Goal: Task Accomplishment & Management: Complete application form

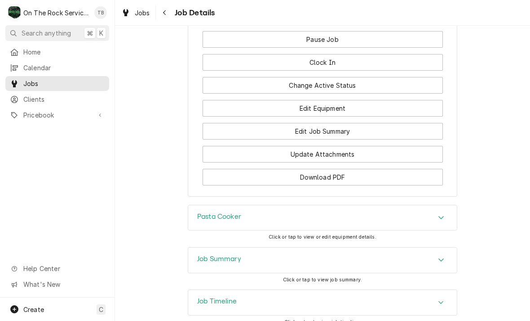
scroll to position [1064, 0]
click at [341, 127] on button "Edit Job Summary" at bounding box center [323, 131] width 241 height 17
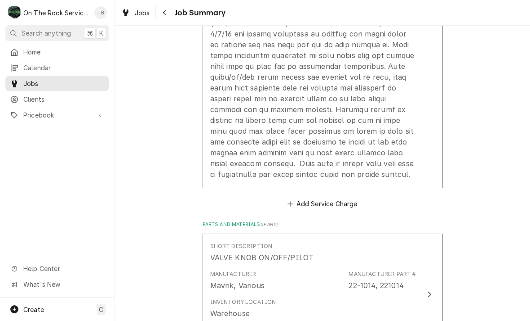
scroll to position [592, 0]
click at [315, 179] on div "Update Line Item" at bounding box center [313, 65] width 206 height 227
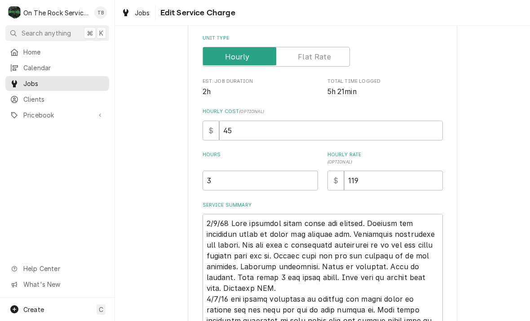
type textarea "x"
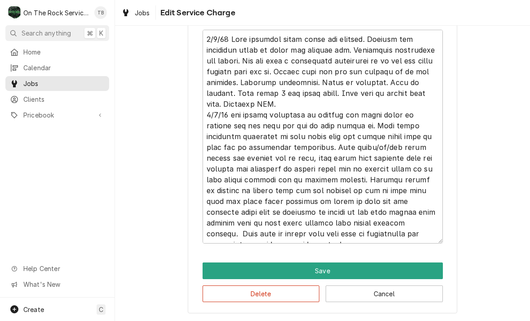
scroll to position [348, 0]
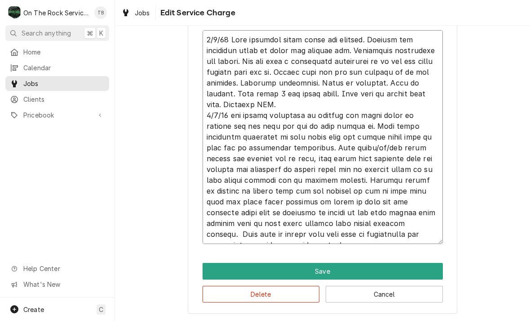
click at [419, 236] on textarea "Service Summary" at bounding box center [323, 137] width 241 height 214
type textarea "7/9/25 Rich provided parts labor and service. Arrived and diagnosed issue of pi…"
type textarea "x"
type textarea "7/9/25 Rich provided parts labor and service. Arrived and diagnosed issue of pi…"
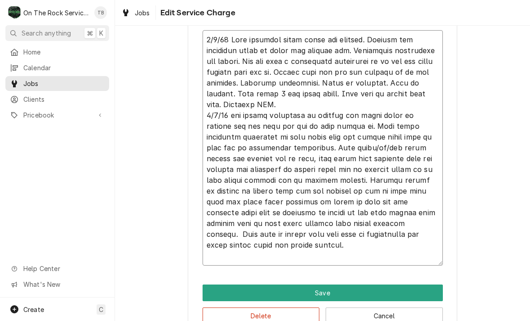
type textarea "x"
type textarea "7/9/25 Rich provided parts labor and service. Arrived and diagnosed issue of pi…"
type textarea "x"
type textarea "7/9/25 Rich provided parts labor and service. Arrived and diagnosed issue of pi…"
type textarea "x"
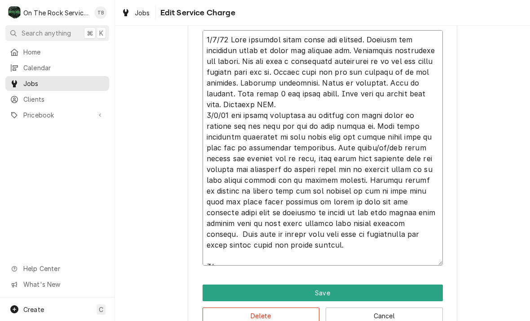
type textarea "7/9/25 Rich provided parts labor and service. Arrived and diagnosed issue of pi…"
type textarea "x"
type textarea "7/9/25 Rich provided parts labor and service. Arrived and diagnosed issue of pi…"
type textarea "x"
type textarea "7/9/25 Rich provided parts labor and service. Arrived and diagnosed issue of pi…"
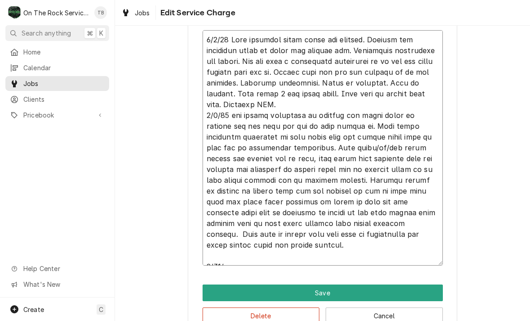
type textarea "x"
type textarea "7/9/25 Rich provided parts labor and service. Arrived and diagnosed issue of pi…"
type textarea "x"
type textarea "7/9/25 Rich provided parts labor and service. Arrived and diagnosed issue of pi…"
type textarea "x"
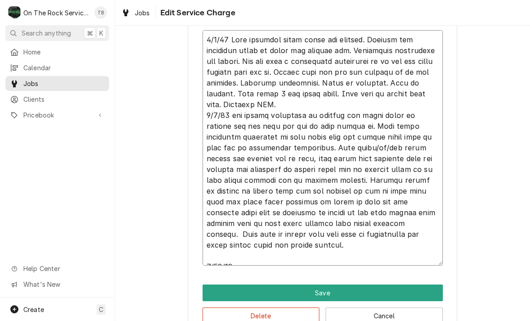
type textarea "7/9/25 Rich provided parts labor and service. Arrived and diagnosed issue of pi…"
type textarea "x"
type textarea "7/9/25 Rich provided parts labor and service. Arrived and diagnosed issue of pi…"
type textarea "x"
type textarea "7/9/25 Rich provided parts labor and service. Arrived and diagnosed issue of pi…"
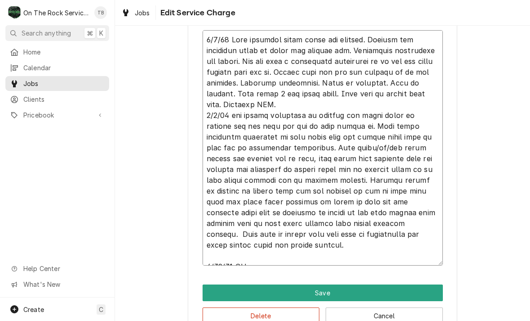
type textarea "x"
type textarea "7/9/25 Rich provided parts labor and service. Arrived and diagnosed issue of pi…"
type textarea "x"
type textarea "7/9/25 Rich provided parts labor and service. Arrived and diagnosed issue of pi…"
type textarea "x"
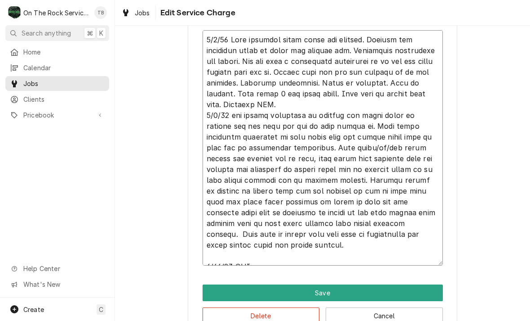
type textarea "7/9/25 Rich provided parts labor and service. Arrived and diagnosed issue of pi…"
type textarea "x"
type textarea "7/9/25 Rich provided parts labor and service. Arrived and diagnosed issue of pi…"
type textarea "x"
type textarea "7/9/25 Rich provided parts labor and service. Arrived and diagnosed issue of pi…"
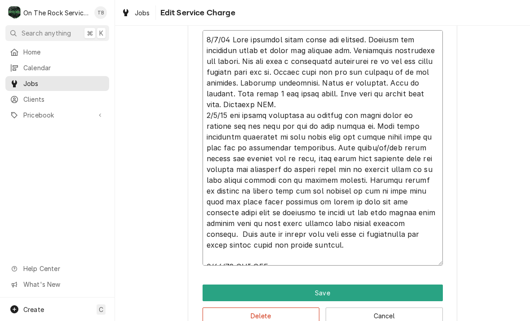
type textarea "x"
type textarea "7/9/25 Rich provided parts labor and service. Arrived and diagnosed issue of pi…"
type textarea "x"
type textarea "7/9/25 Rich provided parts labor and service. Arrived and diagnosed issue of pi…"
type textarea "x"
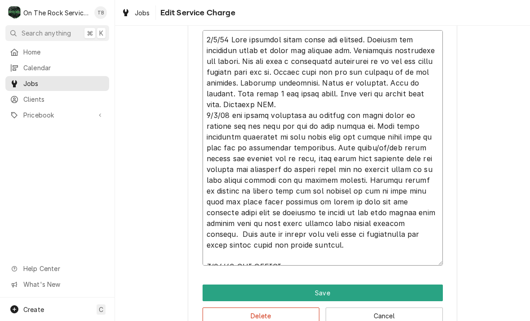
type textarea "7/9/25 Rich provided parts labor and service. Arrived and diagnosed issue of pi…"
type textarea "x"
type textarea "7/9/25 Rich provided parts labor and service. Arrived and diagnosed issue of pi…"
type textarea "x"
type textarea "7/9/25 Rich provided parts labor and service. Arrived and diagnosed issue of pi…"
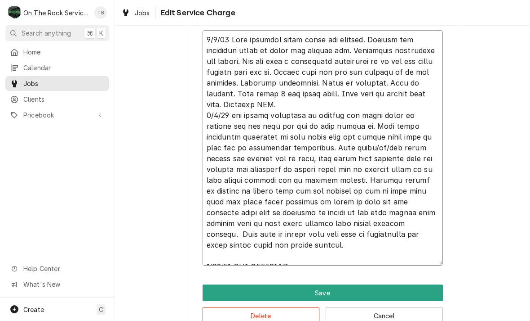
type textarea "x"
type textarea "7/9/25 Rich provided parts labor and service. Arrived and diagnosed issue of pi…"
type textarea "x"
type textarea "7/9/25 Rich provided parts labor and service. Arrived and diagnosed issue of pi…"
type textarea "x"
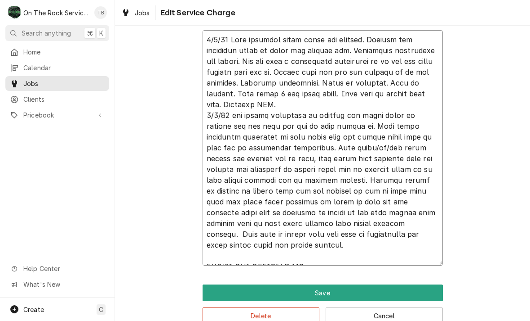
type textarea "7/9/25 Rich provided parts labor and service. Arrived and diagnosed issue of pi…"
type textarea "x"
type textarea "7/9/25 Rich provided parts labor and service. Arrived and diagnosed issue of pi…"
type textarea "x"
type textarea "7/9/25 Rich provided parts labor and service. Arrived and diagnosed issue of pi…"
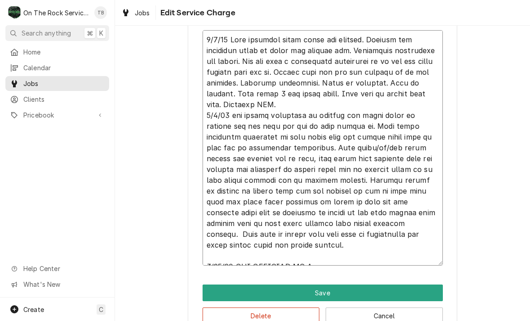
type textarea "x"
type textarea "7/9/25 Rich provided parts labor and service. Arrived and diagnosed issue of pi…"
type textarea "x"
type textarea "7/9/25 Rich provided parts labor and service. Arrived and diagnosed issue of pi…"
type textarea "x"
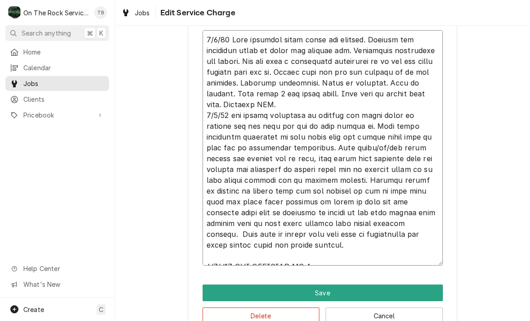
type textarea "7/9/25 Rich provided parts labor and service. Arrived and diagnosed issue of pi…"
type textarea "x"
type textarea "7/9/25 Rich provided parts labor and service. Arrived and diagnosed issue of pi…"
type textarea "x"
type textarea "7/9/25 Rich provided parts labor and service. Arrived and diagnosed issue of pi…"
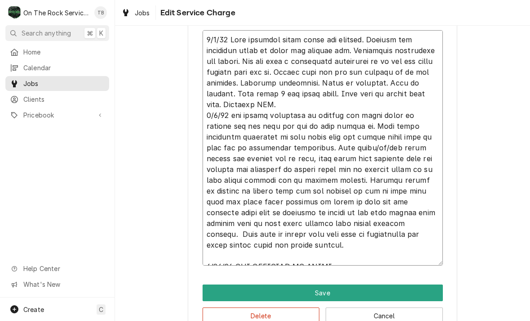
type textarea "x"
type textarea "7/9/25 Rich provided parts labor and service. Arrived and diagnosed issue of pi…"
type textarea "x"
type textarea "7/9/25 Rich provided parts labor and service. Arrived and diagnosed issue of pi…"
type textarea "x"
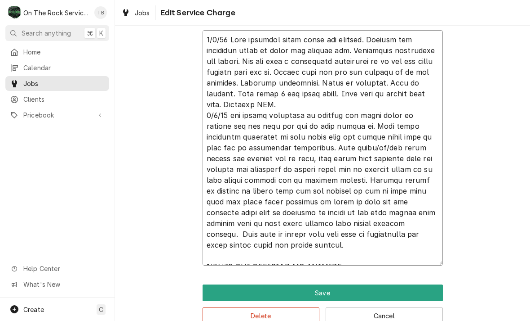
type textarea "7/9/25 Rich provided parts labor and service. Arrived and diagnosed issue of pi…"
type textarea "x"
type textarea "7/9/25 Rich provided parts labor and service. Arrived and diagnosed issue of pi…"
type textarea "x"
type textarea "7/9/25 Rich provided parts labor and service. Arrived and diagnosed issue of pi…"
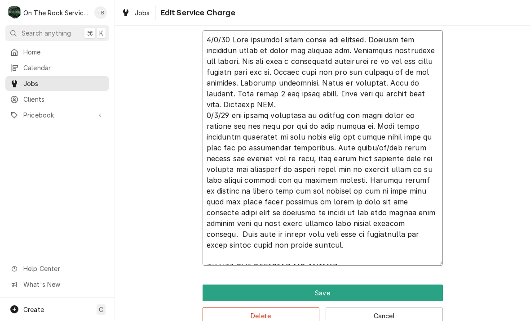
type textarea "x"
type textarea "7/9/25 Rich provided parts labor and service. Arrived and diagnosed issue of pi…"
type textarea "x"
type textarea "7/9/25 Rich provided parts labor and service. Arrived and diagnosed issue of pi…"
type textarea "x"
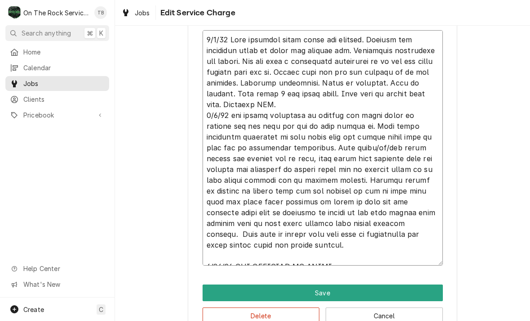
type textarea "7/9/25 Rich provided parts labor and service. Arrived and diagnosed issue of pi…"
type textarea "x"
type textarea "7/9/25 Rich provided parts labor and service. Arrived and diagnosed issue of pi…"
type textarea "x"
type textarea "7/9/25 Rich provided parts labor and service. Arrived and diagnosed issue of pi…"
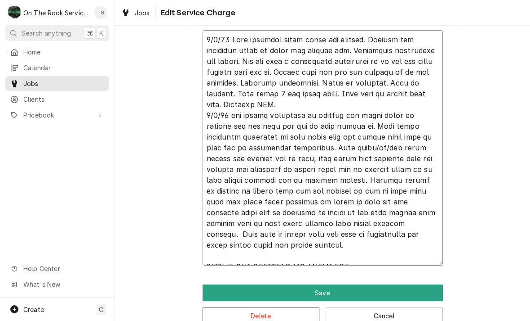
type textarea "x"
type textarea "7/9/25 Rich provided parts labor and service. Arrived and diagnosed issue of pi…"
type textarea "x"
type textarea "7/9/25 Rich provided parts labor and service. Arrived and diagnosed issue of pi…"
type textarea "x"
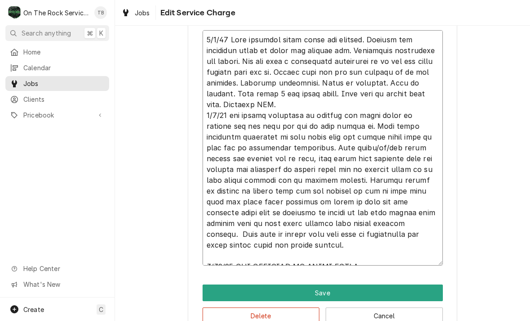
type textarea "7/9/25 Rich provided parts labor and service. Arrived and diagnosed issue of pi…"
type textarea "x"
type textarea "7/9/25 Rich provided parts labor and service. Arrived and diagnosed issue of pi…"
type textarea "x"
type textarea "7/9/25 Rich provided parts labor and service. Arrived and diagnosed issue of pi…"
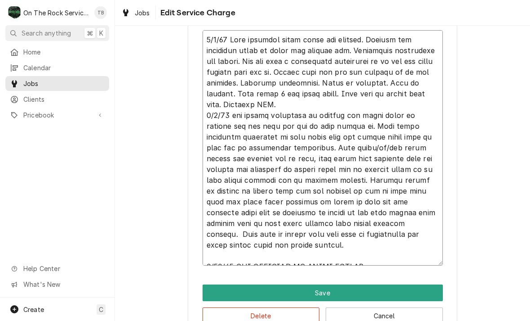
type textarea "x"
type textarea "7/9/25 Rich provided parts labor and service. Arrived and diagnosed issue of pi…"
type textarea "x"
type textarea "7/9/25 Rich provided parts labor and service. Arrived and diagnosed issue of pi…"
type textarea "x"
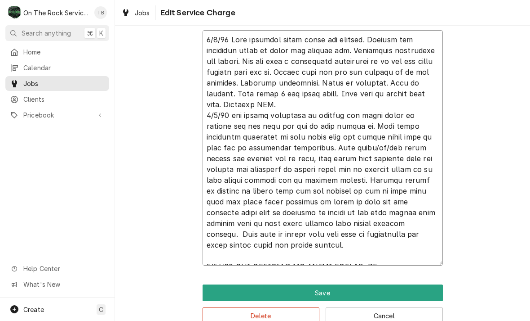
type textarea "7/9/25 Rich provided parts labor and service. Arrived and diagnosed issue of pi…"
type textarea "x"
type textarea "7/9/25 Rich provided parts labor and service. Arrived and diagnosed issue of pi…"
type textarea "x"
type textarea "7/9/25 Rich provided parts labor and service. Arrived and diagnosed issue of pi…"
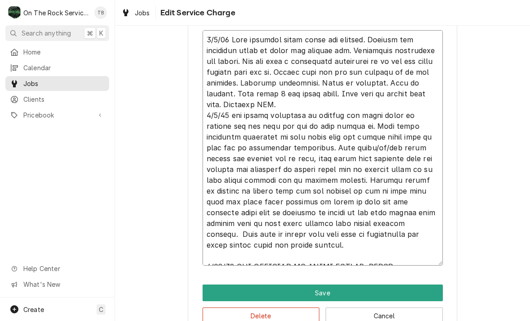
type textarea "x"
type textarea "7/9/25 Rich provided parts labor and service. Arrived and diagnosed issue of pi…"
type textarea "x"
type textarea "7/9/25 Rich provided parts labor and service. Arrived and diagnosed issue of pi…"
type textarea "x"
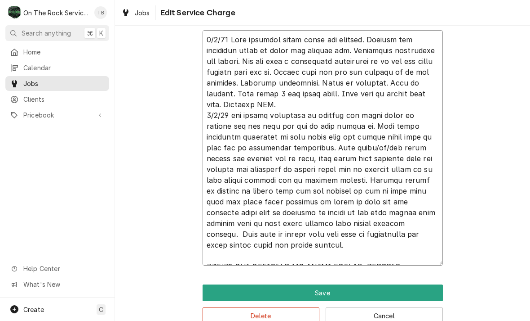
type textarea "7/9/25 Rich provided parts labor and service. Arrived and diagnosed issue of pi…"
type textarea "x"
type textarea "7/9/25 Rich provided parts labor and service. Arrived and diagnosed issue of pi…"
type textarea "x"
type textarea "7/9/25 Rich provided parts labor and service. Arrived and diagnosed issue of pi…"
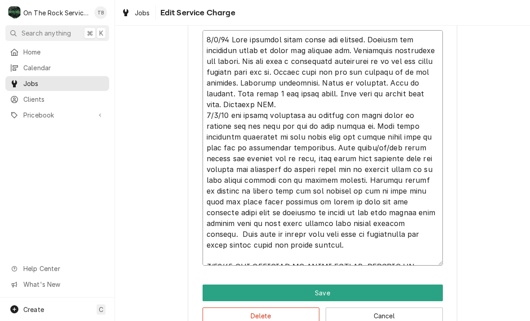
type textarea "x"
type textarea "7/9/25 Rich provided parts labor and service. Arrived and diagnosed issue of pi…"
type textarea "x"
type textarea "7/9/25 Rich provided parts labor and service. Arrived and diagnosed issue of pi…"
type textarea "x"
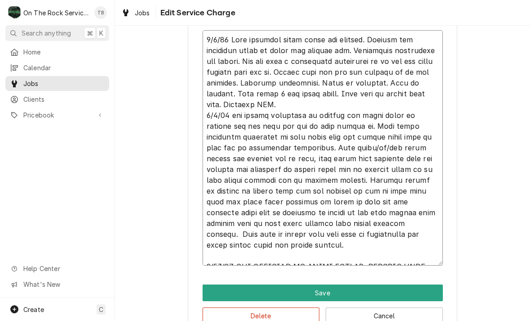
type textarea "7/9/25 Rich provided parts labor and service. Arrived and diagnosed issue of pi…"
type textarea "x"
type textarea "7/9/25 Rich provided parts labor and service. Arrived and diagnosed issue of pi…"
type textarea "x"
type textarea "7/9/25 Rich provided parts labor and service. Arrived and diagnosed issue of pi…"
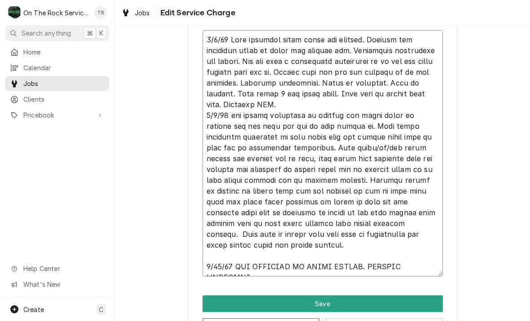
type textarea "x"
type textarea "7/9/25 Rich provided parts labor and service. Arrived and diagnosed issue of pi…"
type textarea "x"
type textarea "7/9/25 Rich provided parts labor and service. Arrived and diagnosed issue of pi…"
type textarea "x"
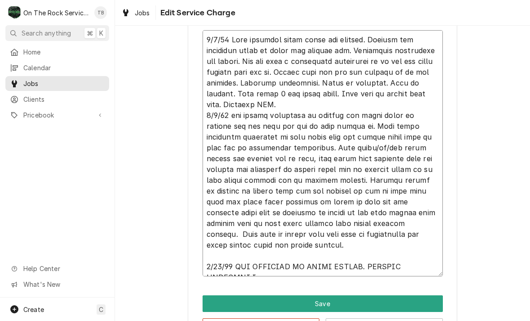
type textarea "7/9/25 Rich provided parts labor and service. Arrived and diagnosed issue of pi…"
type textarea "x"
type textarea "7/9/25 Rich provided parts labor and service. Arrived and diagnosed issue of pi…"
type textarea "x"
type textarea "7/9/25 Rich provided parts labor and service. Arrived and diagnosed issue of pi…"
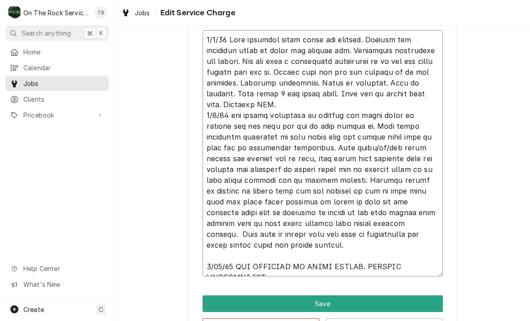
type textarea "x"
type textarea "7/9/25 Rich provided parts labor and service. Arrived and diagnosed issue of pi…"
type textarea "x"
type textarea "7/9/25 Rich provided parts labor and service. Arrived and diagnosed issue of pi…"
type textarea "x"
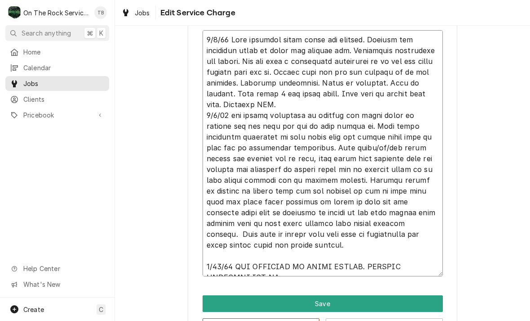
type textarea "7/9/25 Rich provided parts labor and service. Arrived and diagnosed issue of pi…"
type textarea "x"
type textarea "7/9/25 Rich provided parts labor and service. Arrived and diagnosed issue of pi…"
type textarea "x"
type textarea "7/9/25 Rich provided parts labor and service. Arrived and diagnosed issue of pi…"
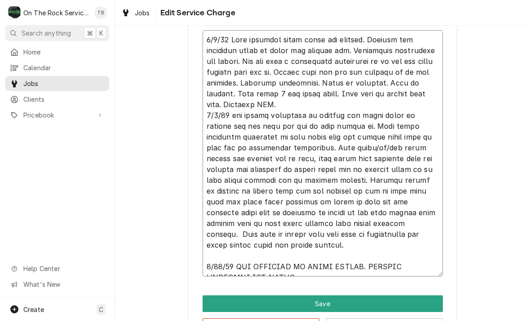
type textarea "x"
type textarea "7/9/25 Rich provided parts labor and service. Arrived and diagnosed issue of pi…"
type textarea "x"
type textarea "7/9/25 Rich provided parts labor and service. Arrived and diagnosed issue of pi…"
type textarea "x"
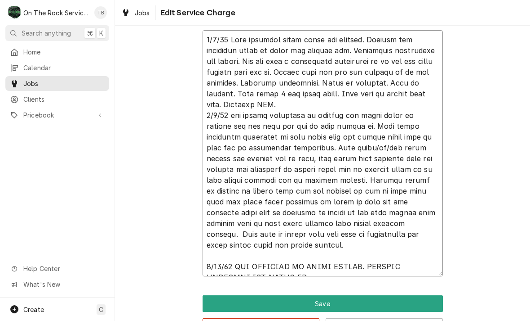
type textarea "7/9/25 Rich provided parts labor and service. Arrived and diagnosed issue of pi…"
type textarea "x"
type textarea "7/9/25 Rich provided parts labor and service. Arrived and diagnosed issue of pi…"
type textarea "x"
type textarea "7/9/25 Rich provided parts labor and service. Arrived and diagnosed issue of pi…"
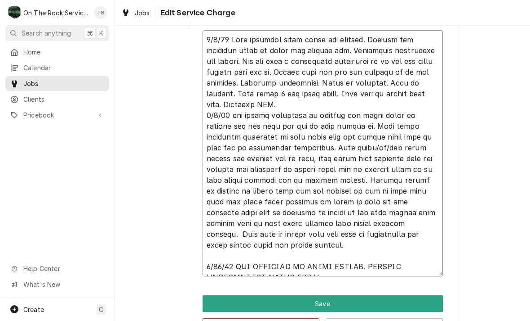
type textarea "x"
type textarea "7/9/25 Rich provided parts labor and service. Arrived and diagnosed issue of pi…"
type textarea "x"
type textarea "7/9/25 Rich provided parts labor and service. Arrived and diagnosed issue of pi…"
type textarea "x"
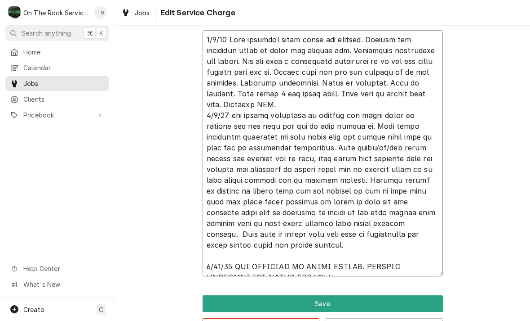
type textarea "7/9/25 Rich provided parts labor and service. Arrived and diagnosed issue of pi…"
type textarea "x"
type textarea "7/9/25 Rich provided parts labor and service. Arrived and diagnosed issue of pi…"
type textarea "x"
type textarea "7/9/25 Rich provided parts labor and service. Arrived and diagnosed issue of pi…"
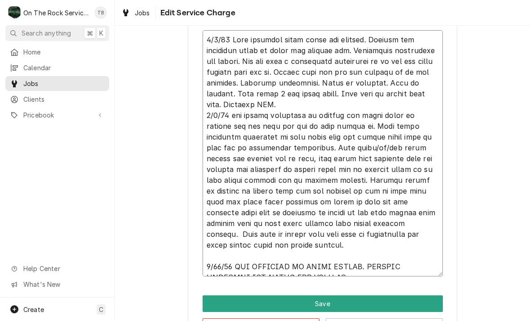
type textarea "x"
type textarea "7/9/25 Rich provided parts labor and service. Arrived and diagnosed issue of pi…"
type textarea "x"
type textarea "7/9/25 Rich provided parts labor and service. Arrived and diagnosed issue of pi…"
type textarea "x"
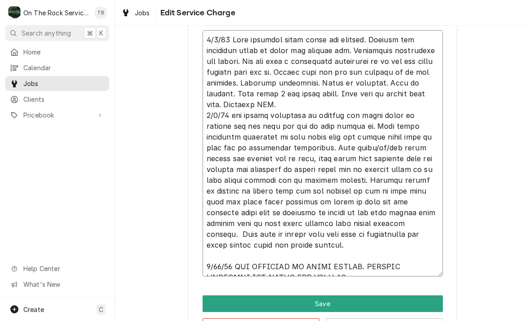
type textarea "7/9/25 Rich provided parts labor and service. Arrived and diagnosed issue of pi…"
type textarea "x"
type textarea "7/9/25 Rich provided parts labor and service. Arrived and diagnosed issue of pi…"
type textarea "x"
type textarea "7/9/25 Rich provided parts labor and service. Arrived and diagnosed issue of pi…"
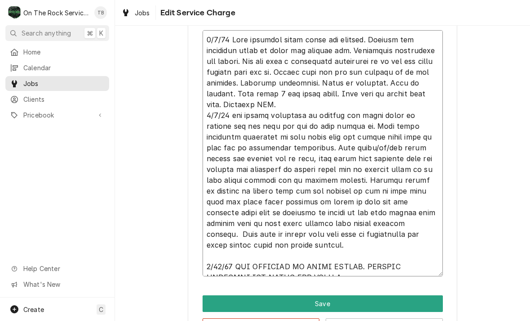
type textarea "x"
type textarea "7/9/25 Rich provided parts labor and service. Arrived and diagnosed issue of pi…"
type textarea "x"
type textarea "7/9/25 Rich provided parts labor and service. Arrived and diagnosed issue of pi…"
type textarea "x"
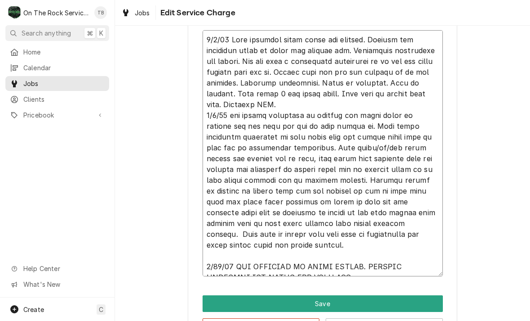
type textarea "7/9/25 Rich provided parts labor and service. Arrived and diagnosed issue of pi…"
type textarea "x"
type textarea "7/9/25 Rich provided parts labor and service. Arrived and diagnosed issue of pi…"
type textarea "x"
type textarea "7/9/25 Rich provided parts labor and service. Arrived and diagnosed issue of pi…"
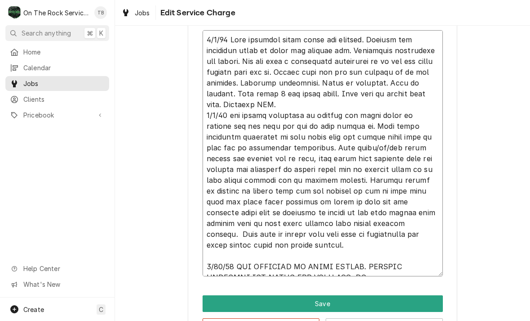
type textarea "x"
type textarea "7/9/25 Rich provided parts labor and service. Arrived and diagnosed issue of pi…"
type textarea "x"
type textarea "7/9/25 Rich provided parts labor and service. Arrived and diagnosed issue of pi…"
type textarea "x"
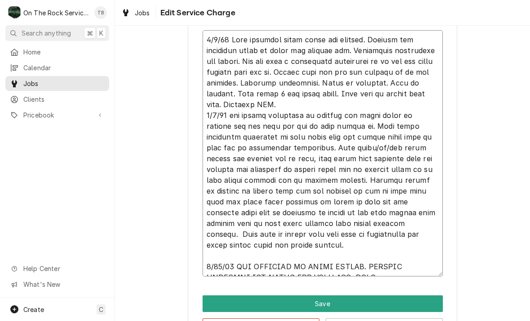
type textarea "7/9/25 Rich provided parts labor and service. Arrived and diagnosed issue of pi…"
type textarea "x"
type textarea "7/9/25 Rich provided parts labor and service. Arrived and diagnosed issue of pi…"
type textarea "x"
type textarea "7/9/25 Rich provided parts labor and service. Arrived and diagnosed issue of pi…"
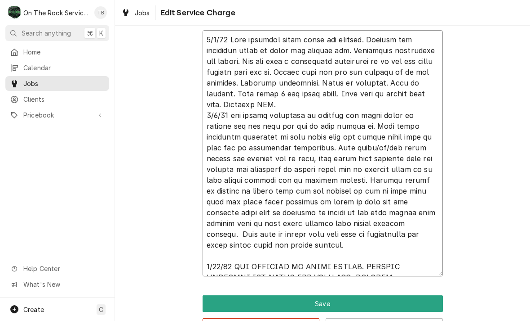
type textarea "x"
type textarea "7/9/25 Rich provided parts labor and service. Arrived and diagnosed issue of pi…"
type textarea "x"
type textarea "7/9/25 Rich provided parts labor and service. Arrived and diagnosed issue of pi…"
type textarea "x"
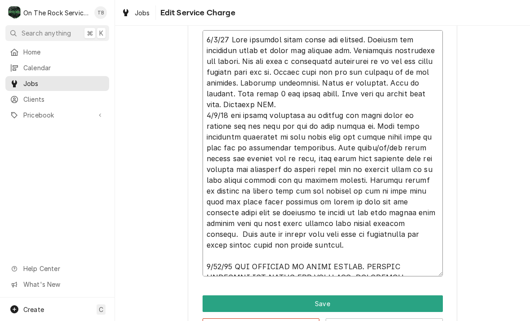
type textarea "7/9/25 Rich provided parts labor and service. Arrived and diagnosed issue of pi…"
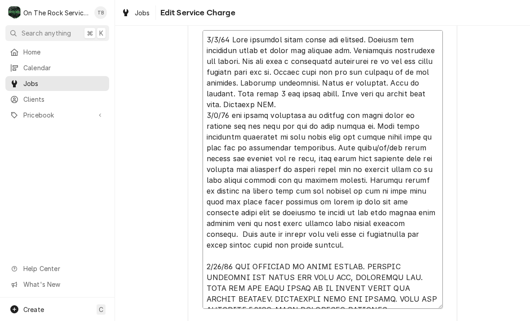
click at [270, 285] on textarea "Service Summary" at bounding box center [323, 169] width 241 height 278
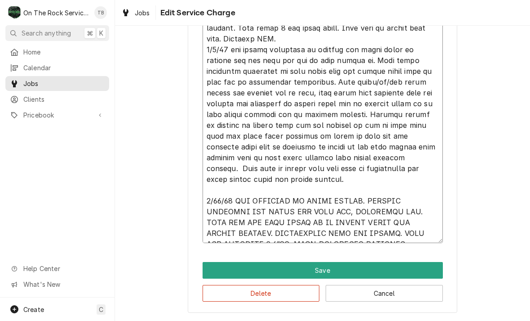
scroll to position [412, 0]
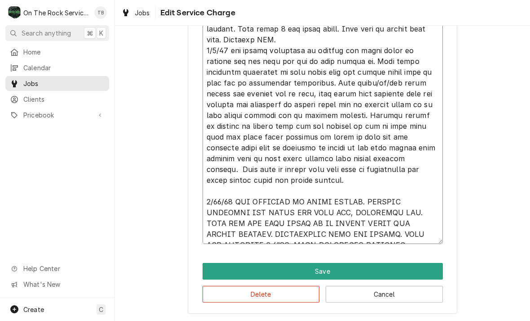
click at [398, 236] on textarea "Service Summary" at bounding box center [323, 104] width 241 height 278
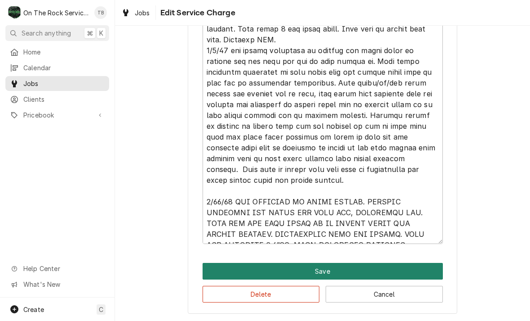
click at [330, 268] on button "Save" at bounding box center [323, 271] width 241 height 17
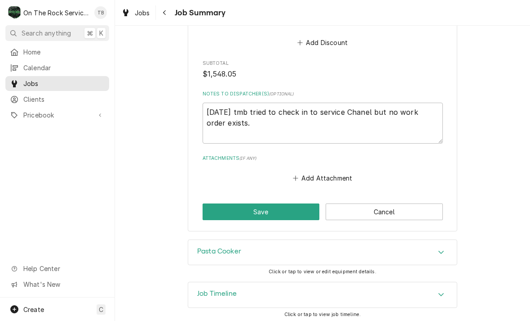
scroll to position [1590, 0]
click at [244, 135] on textarea "9/30/25 tmb tried to check in to service Chanel but no work order exists." at bounding box center [323, 122] width 241 height 41
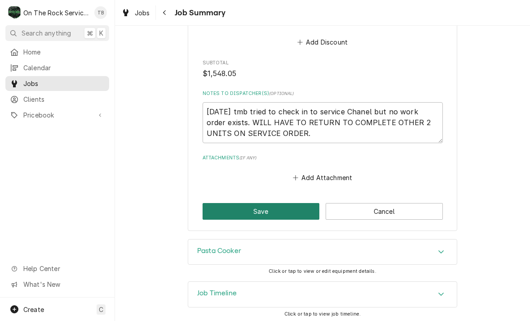
click at [259, 219] on button "Save" at bounding box center [261, 211] width 117 height 17
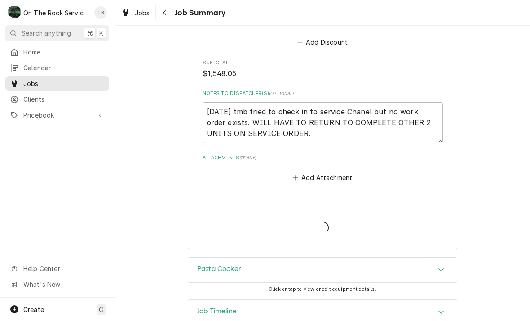
click at [459, 266] on div "Pasta Cooker Click or tap to view or edit equipment details." at bounding box center [322, 278] width 415 height 42
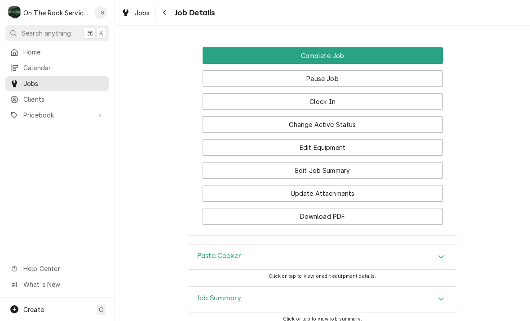
scroll to position [1033, 0]
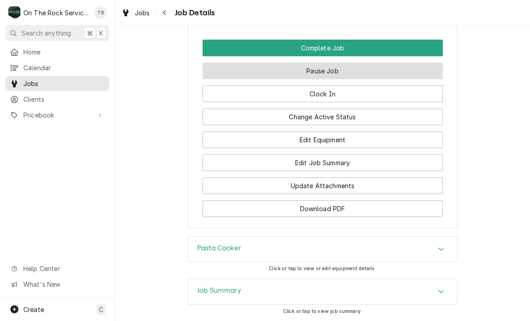
click at [330, 63] on button "Pause Job" at bounding box center [323, 70] width 241 height 17
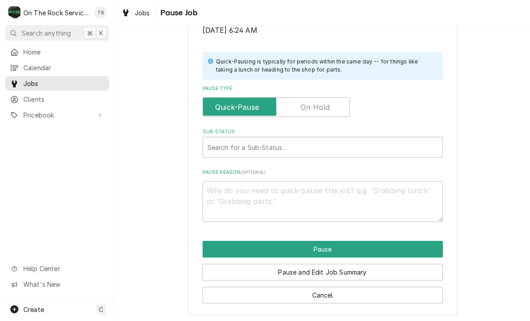
scroll to position [181, 0]
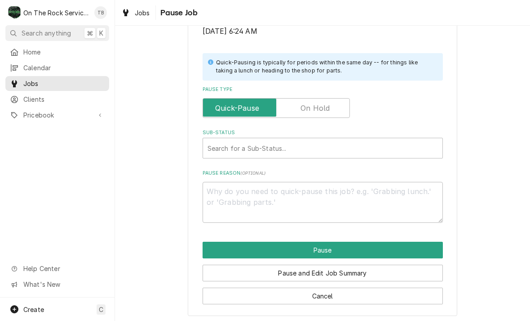
click at [319, 103] on label "Pause Type" at bounding box center [276, 108] width 147 height 20
click at [319, 103] on input "Pause Type" at bounding box center [276, 108] width 139 height 20
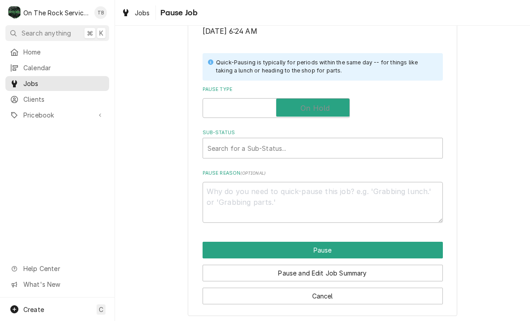
checkbox input "true"
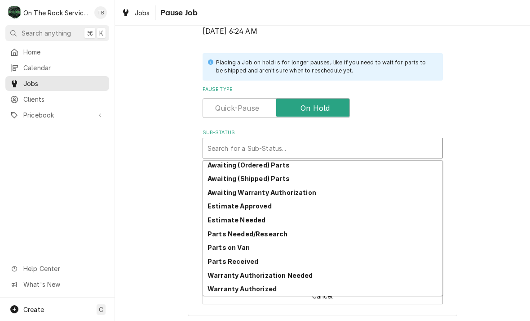
scroll to position [44, 0]
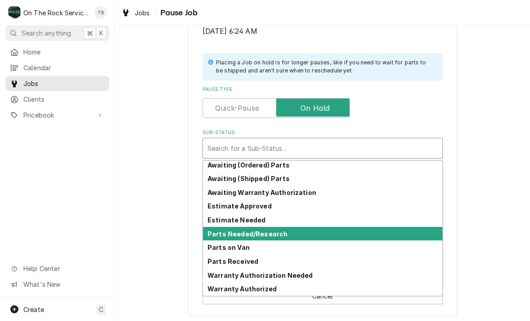
click at [277, 232] on strong "Parts Needed/Research" at bounding box center [248, 234] width 80 height 8
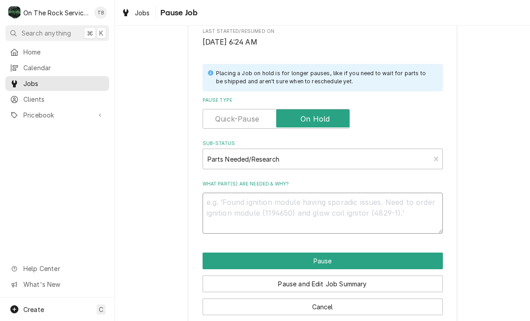
click at [238, 206] on textarea "What part(s) are needed & why?" at bounding box center [323, 212] width 241 height 41
type textarea "x"
type textarea "9"
type textarea "x"
type textarea "9/"
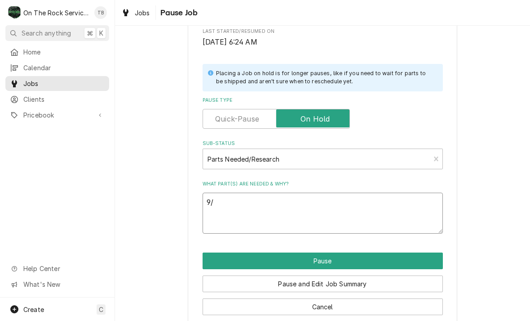
type textarea "x"
type textarea "9/3"
type textarea "x"
type textarea "9/30"
type textarea "x"
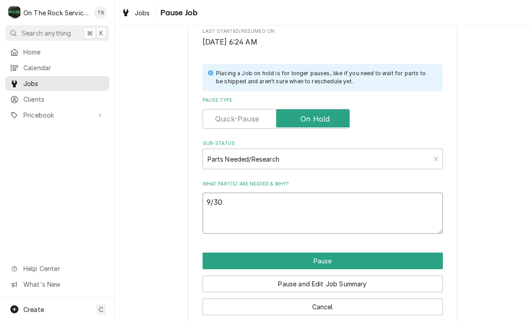
type textarea "9/30"
type textarea "x"
type textarea "9/30 T"
type textarea "x"
type textarea "9/30 TM"
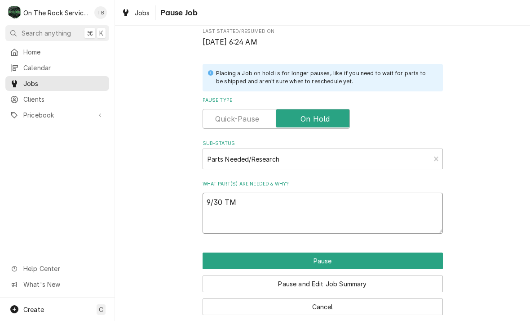
type textarea "x"
type textarea "9/30 TMB"
type textarea "x"
type textarea "9/30 TMB"
type textarea "x"
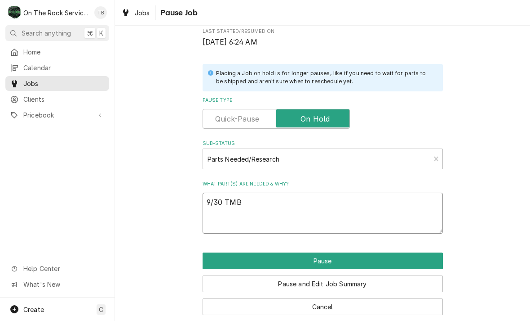
type textarea "9/30 TMB N"
type textarea "x"
type textarea "9/30 TMB NE"
type textarea "x"
type textarea "9/30 TMB NEE"
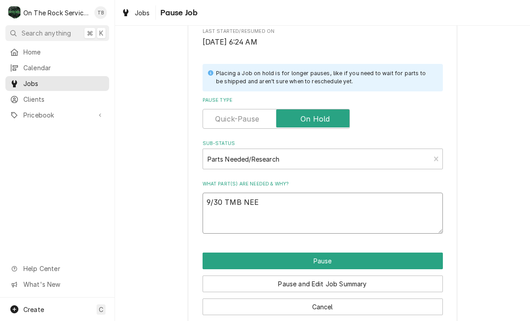
type textarea "x"
type textarea "9/30 TMB NEED"
type textarea "x"
type textarea "9/30 TMB NEED"
type textarea "x"
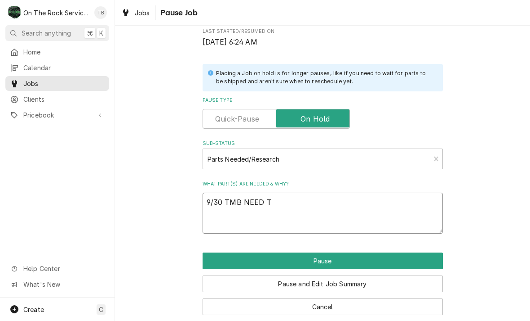
type textarea "9/30 TMB NEED TO"
type textarea "x"
type textarea "9/30 TMB NEED TO"
type textarea "x"
type textarea "9/30 TMB NEED TO R"
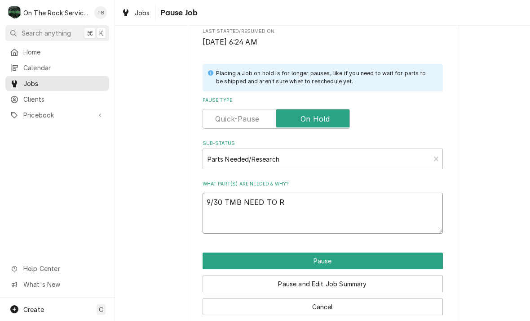
type textarea "x"
type textarea "9/30 TMB NEED TO RE"
type textarea "x"
type textarea "9/30 TMB NEED TO RET"
type textarea "x"
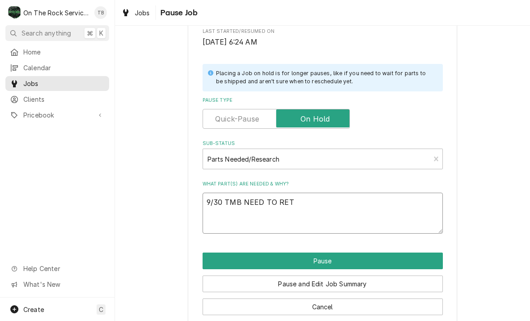
type textarea "9/30 TMB NEED TO RETU"
type textarea "x"
type textarea "9/30 TMB NEED TO RETUR"
type textarea "x"
type textarea "9/30 TMB NEED TO RETURN"
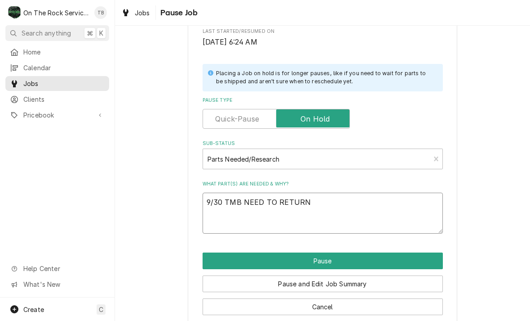
type textarea "x"
type textarea "9/30 TMB NEED TO RETURN"
type textarea "x"
type textarea "9/30 TMB NEED TO RETURN T"
type textarea "x"
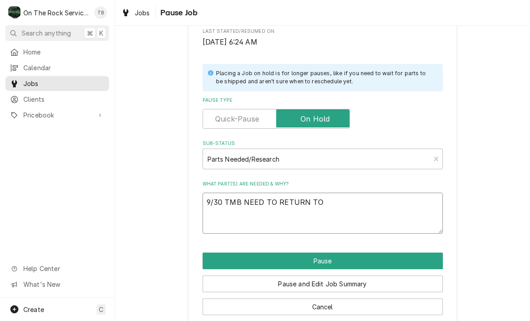
type textarea "9/30 TMB NEED TO RETURN TO"
type textarea "x"
type textarea "9/30 TMB NEED TO RETURN TO C"
type textarea "x"
type textarea "9/30 TMB NEED TO RETURN TO CO"
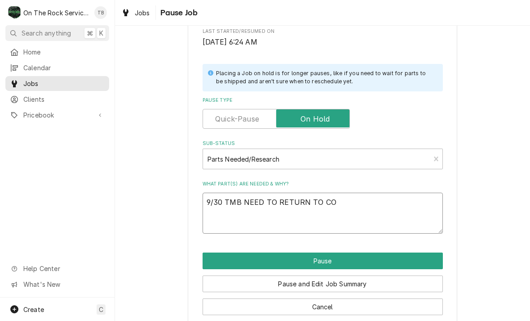
type textarea "x"
type textarea "9/30 TMB NEED TO RETURN TO COMP"
type textarea "x"
type textarea "9/30 TMB NEED TO RETURN TO COMPL"
type textarea "x"
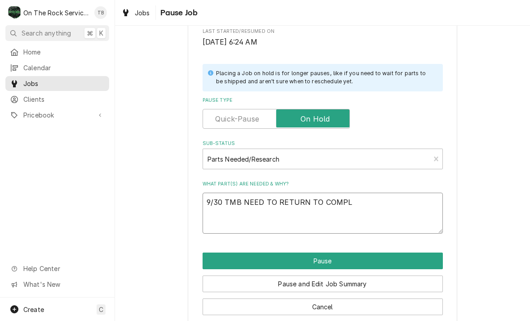
type textarea "9/30 TMB NEED TO RETURN TO COMPLE"
type textarea "x"
type textarea "9/30 TMB NEED TO RETURN TO COMPLETE"
type textarea "x"
type textarea "9/30 TMB NEED TO RETURN TO COMPLETE"
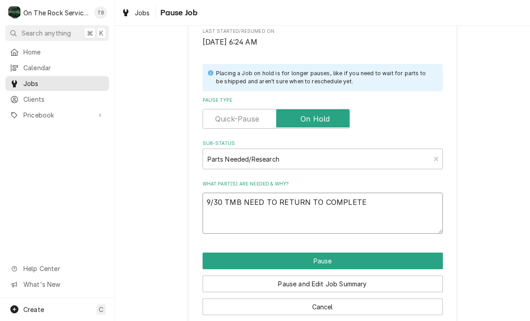
type textarea "x"
type textarea "9/30 TMB NEED TO RETURN TO COMPLETE SA"
type textarea "x"
type textarea "9/30 TMB NEED TO RETURN TO COMPLETE SAU"
type textarea "x"
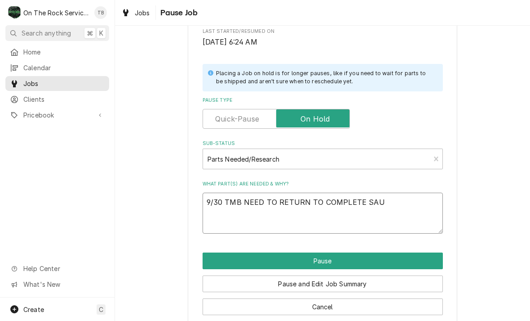
type textarea "9/30 TMB NEED TO RETURN TO COMPLETE SAUT"
type textarea "x"
type textarea "9/30 TMB NEED TO RETURN TO COMPLETE SAUTE"
type textarea "x"
type textarea "9/30 TMB NEED TO RETURN TO COMPLETE SAUTÉ"
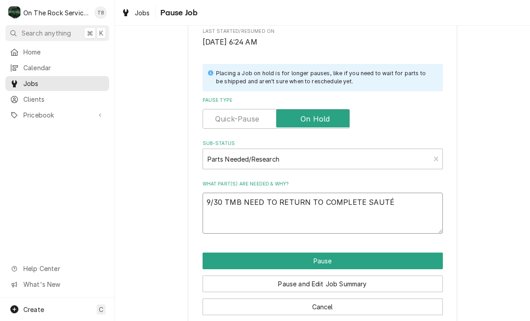
type textarea "x"
type textarea "9/30 TMB NEED TO RETURN TO COMPLETE SAUTÉ"
type textarea "x"
type textarea "9/30 TMB NEED TO RETURN TO COMPLETE SAUTÉ U"
type textarea "x"
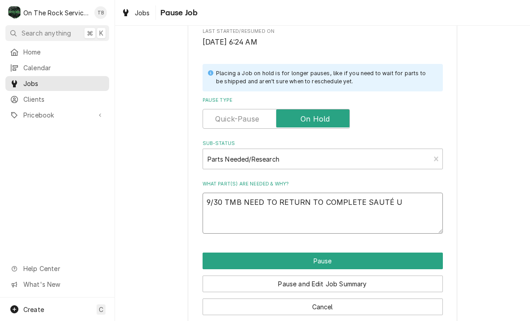
type textarea "9/30 TMB NEED TO RETURN TO COMPLETE SAUTÉ UN"
type textarea "x"
type textarea "9/30 TMB NEED TO RETURN TO COMPLETE SAUTÉ UNIT"
type textarea "x"
type textarea "9/30 TMB NEED TO RETURN TO COMPLETE SAUTÉ UNITS"
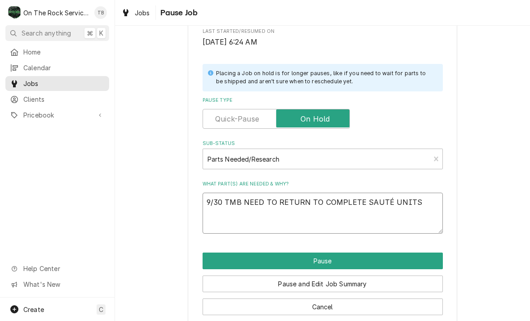
type textarea "x"
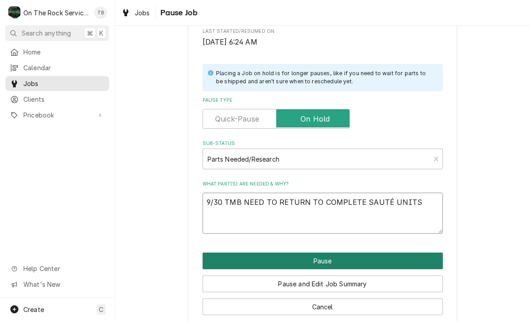
type textarea "9/30 TMB NEED TO RETURN TO COMPLETE SAUTÉ UNITS"
click at [423, 257] on button "Pause" at bounding box center [323, 260] width 241 height 17
type textarea "x"
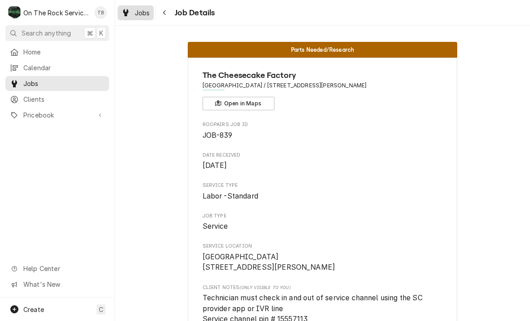
click at [144, 18] on div "Jobs" at bounding box center [136, 12] width 32 height 11
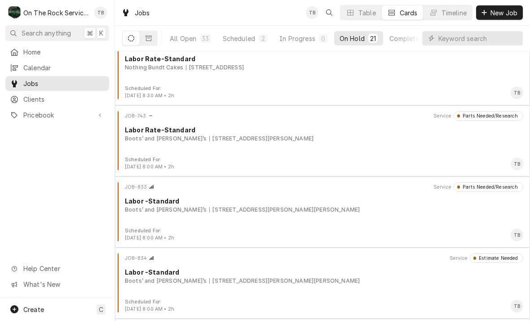
scroll to position [18, 0]
click at [246, 36] on div "Scheduled" at bounding box center [239, 38] width 32 height 9
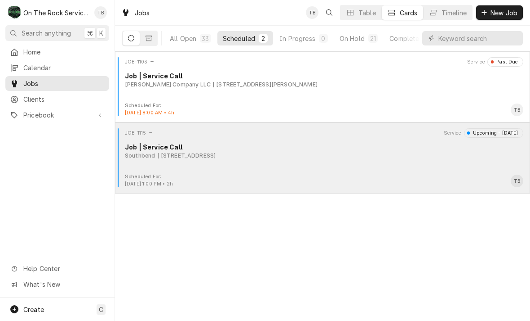
click at [407, 167] on div "JOB-1115 Service Upcoming - Today Job | Service Call Southbend 931 Reserve Blvd…" at bounding box center [323, 150] width 408 height 45
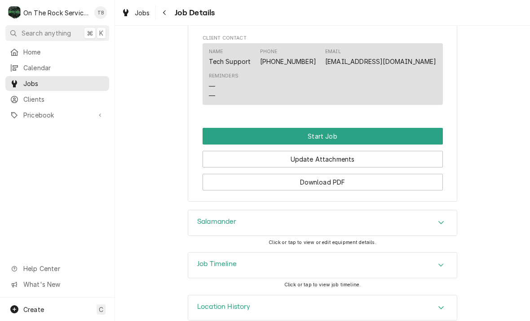
scroll to position [858, 0]
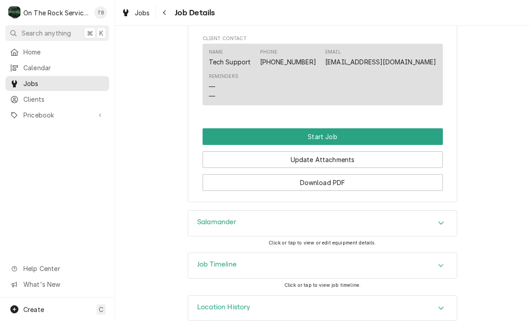
click at [442, 218] on div "Accordion Header" at bounding box center [441, 223] width 13 height 11
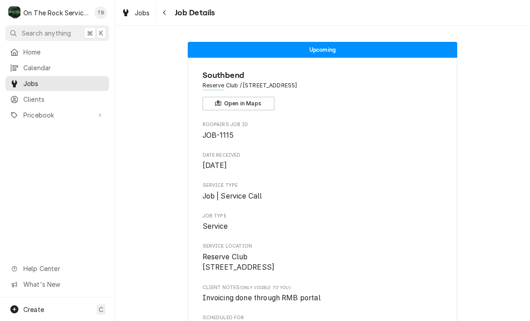
scroll to position [0, 0]
click at [183, 13] on span "Job Details" at bounding box center [193, 13] width 43 height 12
click at [143, 14] on span "Jobs" at bounding box center [142, 12] width 15 height 9
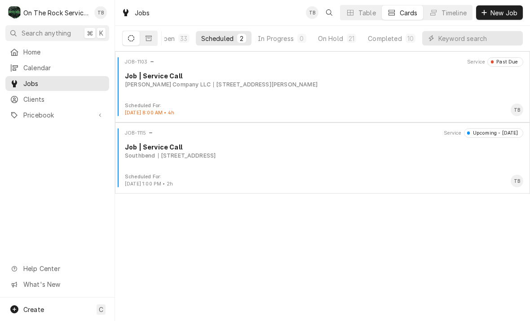
scroll to position [0, 21]
click at [339, 43] on button "On Hold 21" at bounding box center [337, 38] width 49 height 14
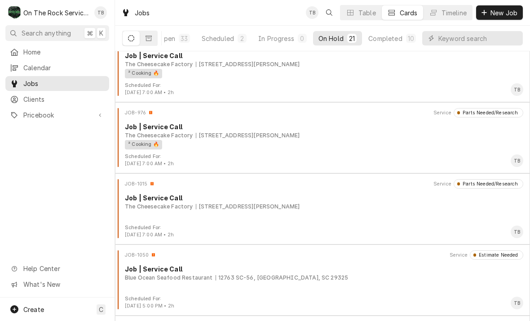
scroll to position [446, 0]
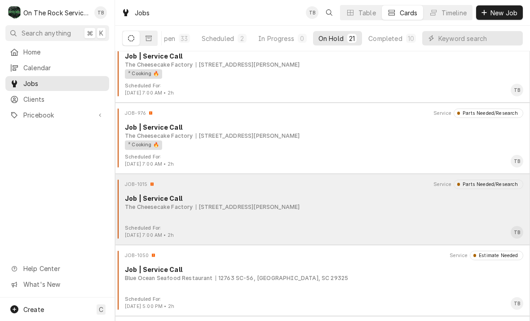
click at [383, 216] on div "JOB-1015 Service Parts Needed/Research Job | Service Call The Cheesecake Factor…" at bounding box center [323, 201] width 408 height 45
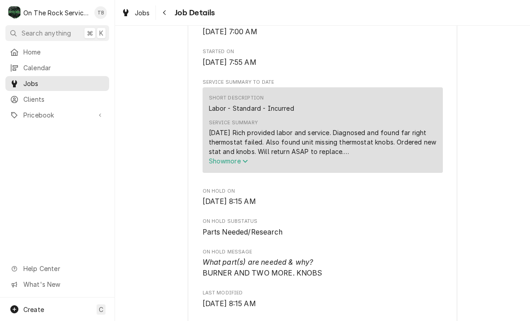
scroll to position [361, 0]
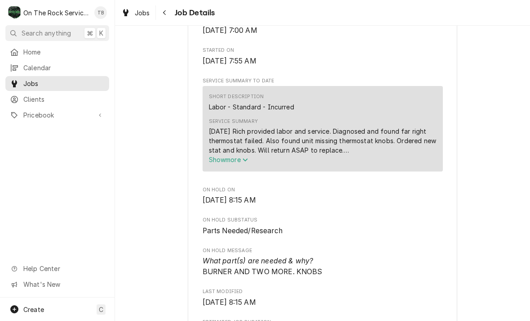
click at [248, 162] on icon "Service Summary" at bounding box center [245, 159] width 5 height 6
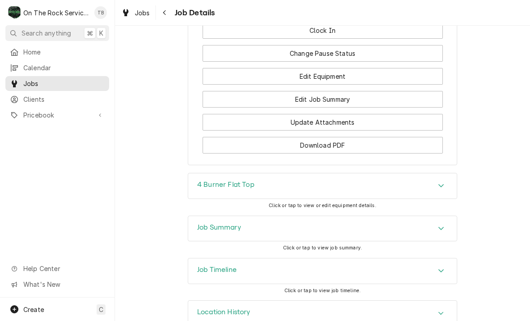
scroll to position [1162, 0]
click at [442, 182] on icon "Accordion Header" at bounding box center [441, 184] width 6 height 7
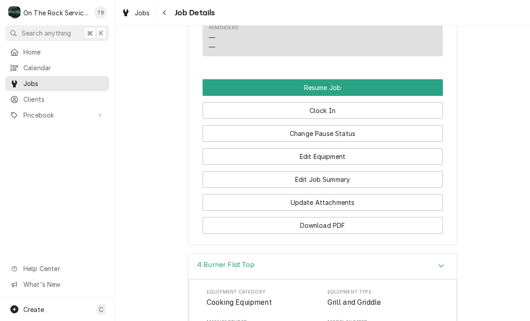
scroll to position [1087, 0]
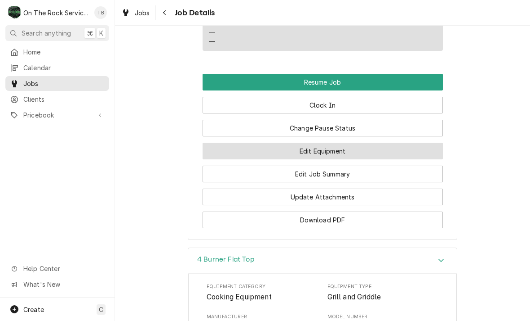
click at [330, 147] on button "Edit Equipment" at bounding box center [323, 151] width 241 height 17
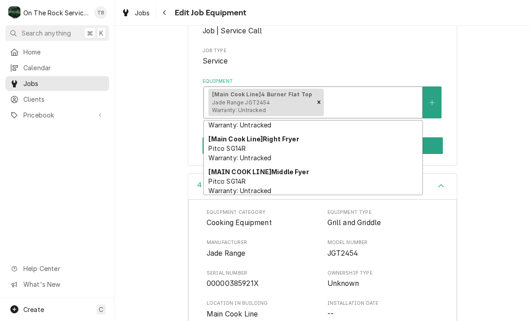
scroll to position [710, 0]
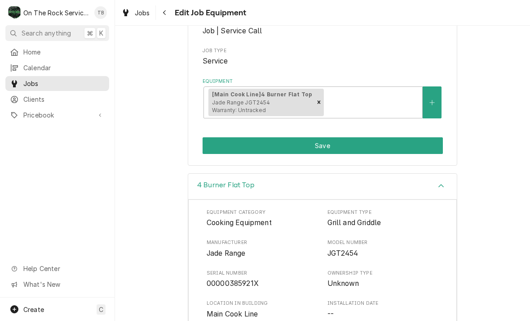
click at [517, 173] on div "4 Burner Flat Top Equipment Category Cooking Equipment Equipment Type Grill and…" at bounding box center [322, 305] width 415 height 265
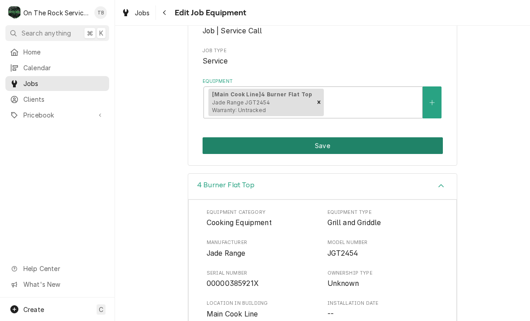
click at [332, 148] on button "Save" at bounding box center [323, 145] width 241 height 17
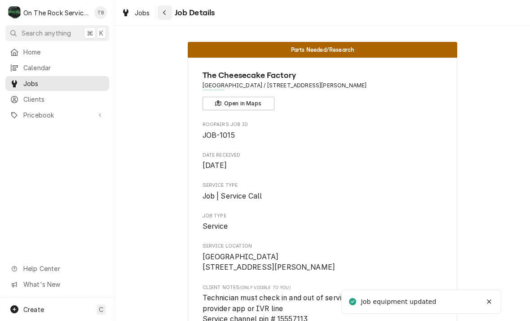
click at [169, 17] on div "Navigate back" at bounding box center [164, 12] width 9 height 9
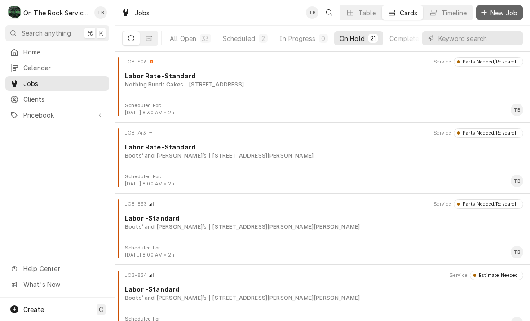
click at [494, 13] on span "New Job" at bounding box center [504, 12] width 31 height 9
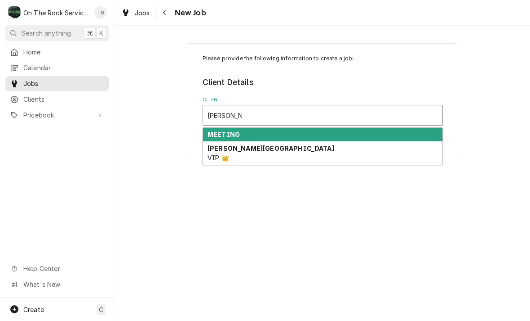
click at [268, 150] on div "Wofford College VIP 👑" at bounding box center [323, 152] width 240 height 23
type input "WOFFORD"
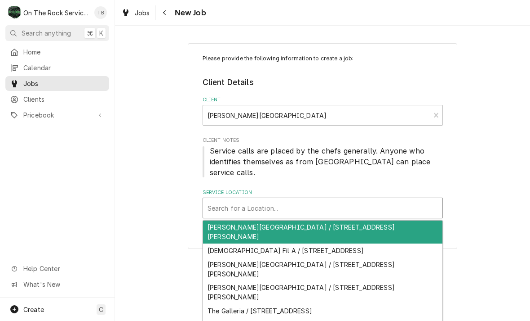
click at [251, 317] on div "Zack’s Building / —" at bounding box center [323, 324] width 240 height 14
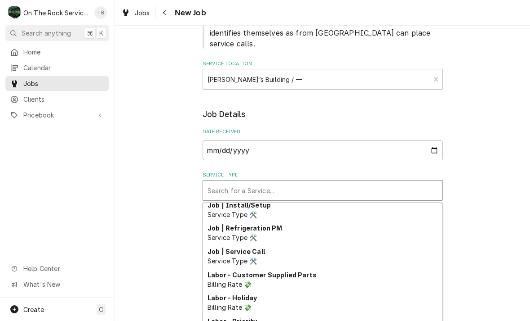
scroll to position [362, 0]
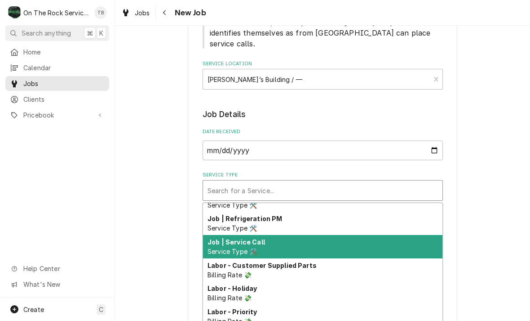
click at [259, 242] on div "Job | Service Call Service Type 🛠️" at bounding box center [323, 246] width 240 height 23
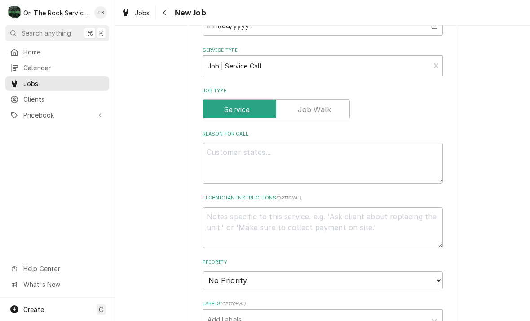
scroll to position [254, 0]
click at [220, 147] on textarea "Reason For Call" at bounding box center [323, 162] width 241 height 41
type textarea "x"
type textarea "H"
type textarea "x"
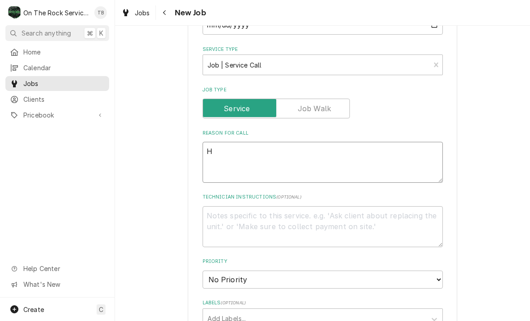
type textarea "HO"
type textarea "x"
type textarea "HOBA"
type textarea "x"
type textarea "HOBAR"
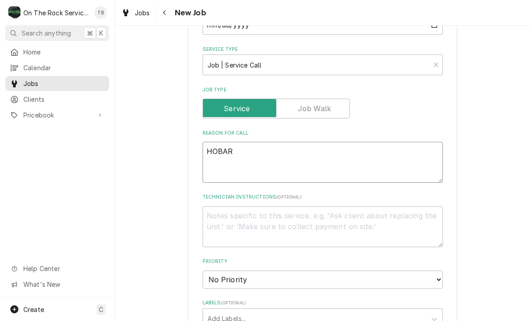
type textarea "x"
type textarea "HOBART"
type textarea "x"
type textarea "HOBART"
type textarea "x"
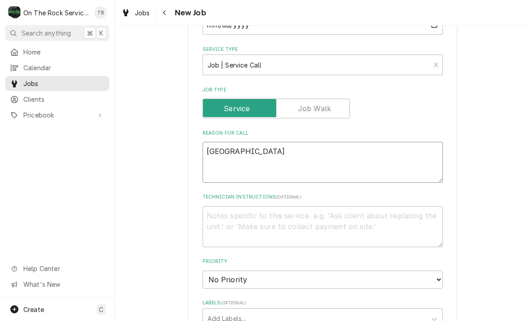
type textarea "HOBART D"
type textarea "x"
type textarea "HOBART DI"
type textarea "x"
type textarea "HOBART DIS"
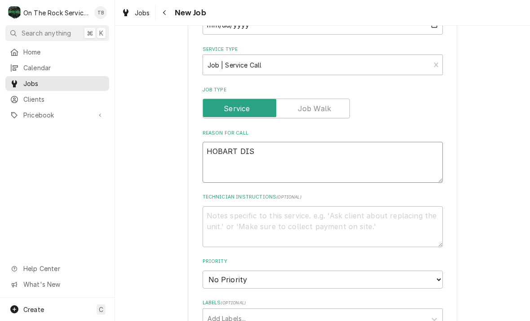
type textarea "x"
type textarea "HOBART DISH"
type textarea "x"
type textarea "HOBART DISHMA"
type textarea "x"
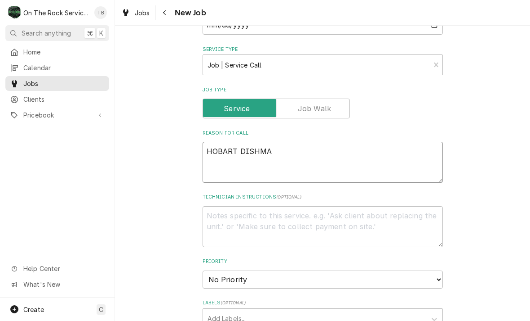
type textarea "HOBART DISHMAC"
type textarea "x"
type textarea "HOBART DISHMACH"
type textarea "x"
type textarea "HOBART DISHMACHI"
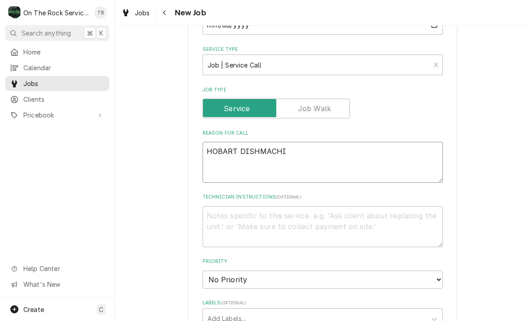
type textarea "x"
type textarea "HOBART DISHMACHIN"
type textarea "x"
type textarea "HOBART DISHMACHINE"
type textarea "x"
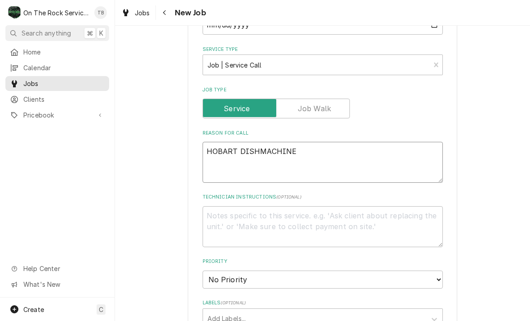
type textarea "HOBART DISHMACHINE I"
type textarea "x"
type textarea "HOBART DISHMACHINE IN"
type textarea "x"
type textarea "HOBART DISHMACHINE IN"
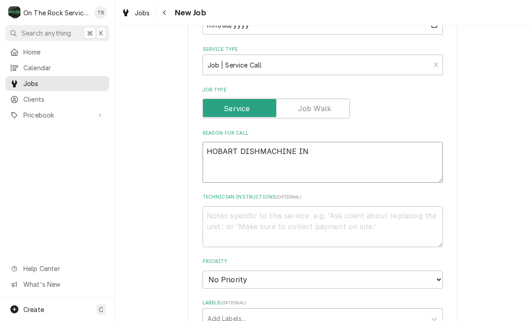
type textarea "x"
type textarea "HOBART DISHMACHINE IN Z"
type textarea "x"
type textarea "HOBART DISHMACHINE IN ZA"
type textarea "x"
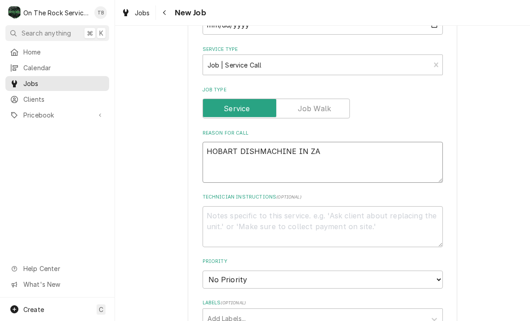
type textarea "HOBART DISHMACHINE IN ZAC"
type textarea "x"
type textarea "HOBART DISHMACHINE IN ZACHS"
type textarea "x"
type textarea "HOBART DISHMACHINE IN ZACHS"
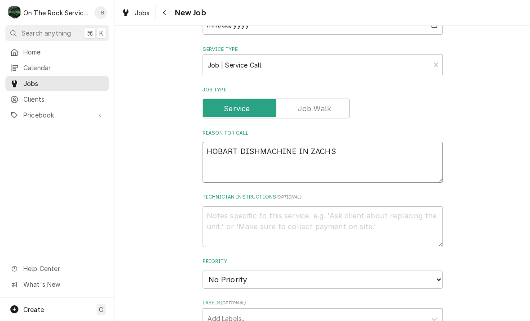
type textarea "x"
type textarea "HOBART DISHMACHINE IN ZACHS A"
type textarea "x"
type textarea "HOBART DISHMACHINE IN ZACHS AR"
type textarea "x"
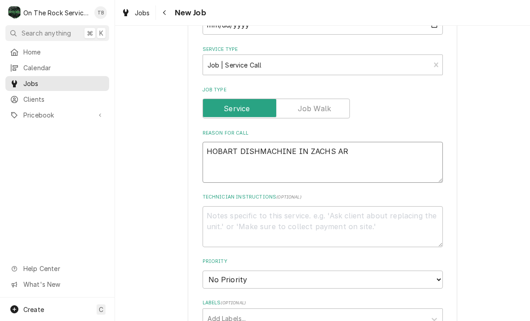
type textarea "HOBART DISHMACHINE IN ZACHS ARE"
type textarea "x"
type textarea "HOBART DISHMACHINE IN ZACHS AREA"
type textarea "x"
type textarea "HOBART DISHMACHINE IN ZACHS AREA"
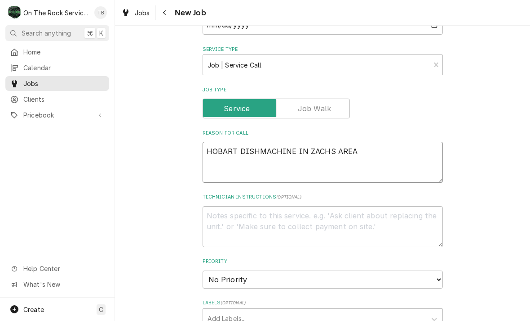
type textarea "x"
type textarea "HOBART DISHMACHINE IN ZACHS AREA I"
type textarea "x"
type textarea "HOBART DISHMACHINE IN ZACHS AREA IS"
type textarea "x"
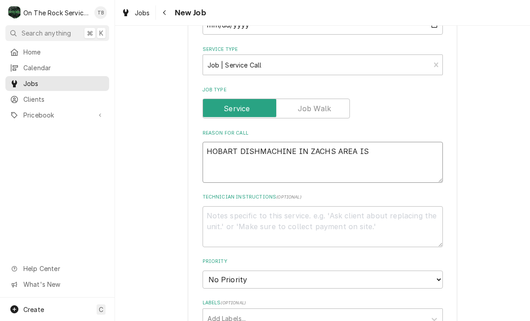
type textarea "HOBART DISHMACHINE IN ZACHS AREA IS"
type textarea "x"
type textarea "HOBART DISHMACHINE IN ZACHS AREA IS N"
type textarea "x"
type textarea "HOBART DISHMACHINE IN ZACHS AREA IS NO"
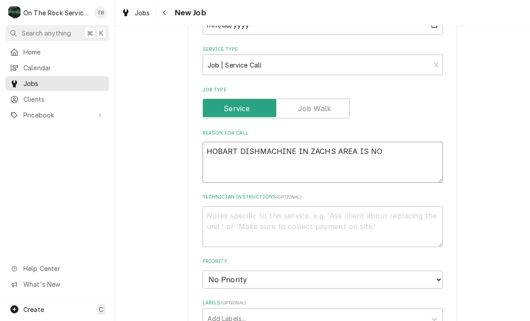
type textarea "x"
type textarea "HOBART DISHMACHINE IN ZACHS AREA IS NOT"
type textarea "x"
type textarea "HOBART DISHMACHINE IN ZACHS AREA IS NOT"
type textarea "x"
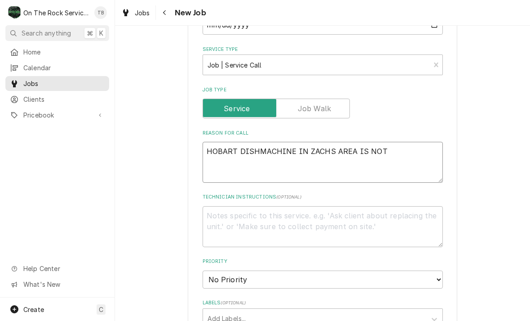
type textarea "HOBART DISHMACHINE IN ZACHS AREA IS NOT P"
type textarea "x"
type textarea "HOBART DISHMACHINE IN ZACHS AREA IS NOT PU"
type textarea "x"
type textarea "HOBART DISHMACHINE IN ZACHS AREA IS NOT PUMP"
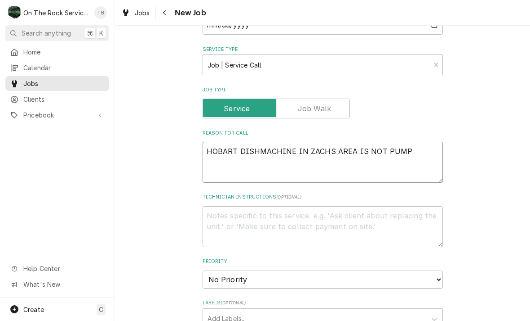
type textarea "x"
type textarea "HOBART DISHMACHINE IN ZACHS AREA IS NOT PUMPI"
type textarea "x"
type textarea "HOBART DISHMACHINE IN ZACHS AREA IS NOT PUMPIN"
type textarea "x"
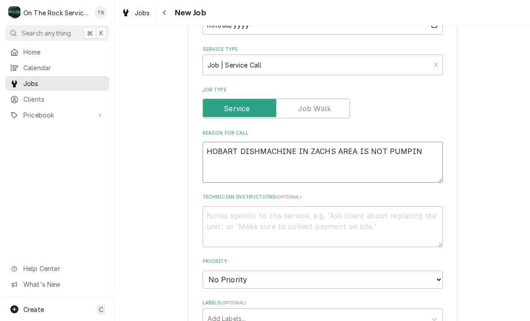
type textarea "HOBART DISHMACHINE IN ZACHS AREA IS NOT PUMPING"
type textarea "x"
type textarea "HOBART DISHMACHINE IN ZACHS AREA IS NOT PUMPING"
type textarea "x"
type textarea "HOBART DISHMACHINE IN ZACHS AREA IS NOT PUMPING W"
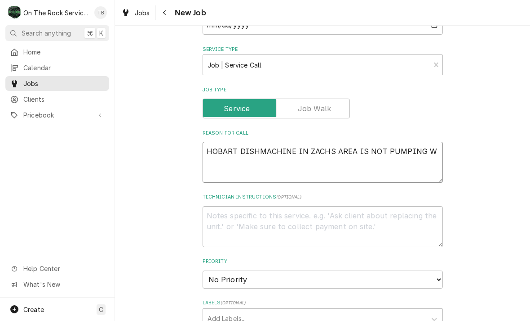
type textarea "x"
type textarea "HOBART DISHMACHINE IN ZACHS AREA IS NOT PUMPING WA"
type textarea "x"
type textarea "HOBART DISHMACHINE IN ZACHS AREA IS NOT PUMPING WAT"
type textarea "x"
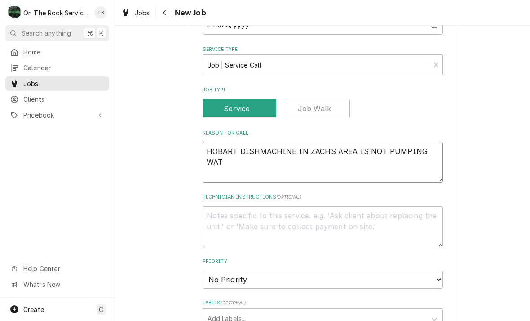
type textarea "HOBART DISHMACHINE IN ZACHS AREA IS NOT PUMPING WATE"
type textarea "x"
type textarea "HOBART DISHMACHINE IN ZACHS AREA IS NOT PUMPING WATER"
type textarea "x"
type textarea "HOBART DISHMACHINE IN ZACHS AREA IS NOT PUMPING WATER P"
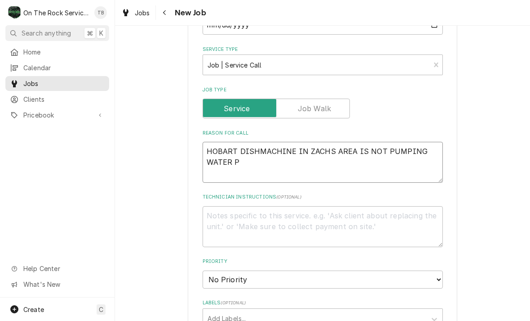
type textarea "x"
type textarea "HOBART DISHMACHINE IN ZACHS AREA IS NOT PUMPING WATER PRO"
type textarea "x"
type textarea "HOBART DISHMACHINE IN ZACHS AREA IS NOT PUMPING WATER PROP"
type textarea "x"
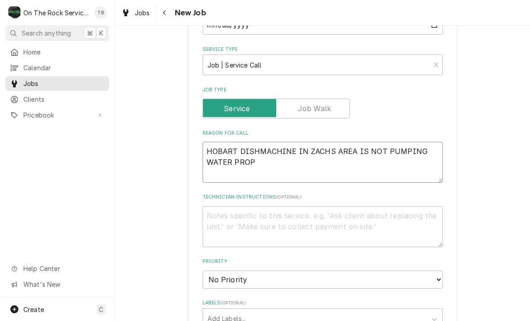
type textarea "HOBART DISHMACHINE IN ZACHS AREA IS NOT PUMPING WATER PROPE"
type textarea "x"
type textarea "HOBART DISHMACHINE IN ZACHS AREA IS NOT PUMPING WATER PROPER"
type textarea "x"
type textarea "HOBART DISHMACHINE IN ZACHS AREA IS NOT PUMPING WATER PROPERL"
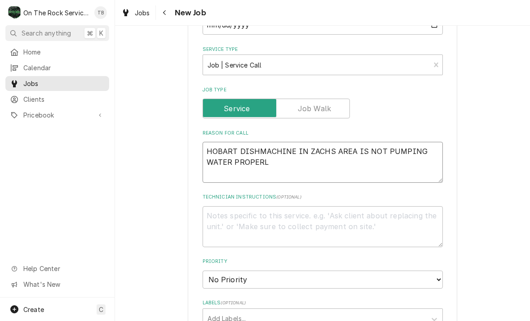
type textarea "x"
type textarea "HOBART DISHMACHINE IN ZACHS AREA IS NOT PUMPING WATER PROPERLY"
type textarea "x"
type textarea "HOBART DISHMACHINE IN ZACHS AREA IS NOT PUMPING WATER PROPERLY"
type textarea "x"
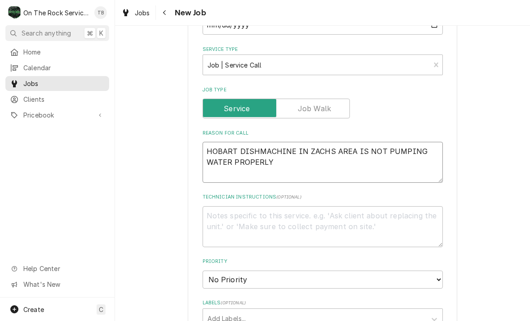
type textarea "HOBART DISHMACHINE IN ZACHS AREA IS NOT PUMPING WATER PROPERLY."
type textarea "x"
type textarea "HOBART DISHMACHINE IN ZACHS AREA IS NOT PUMPING WATER PROPERLY."
type textarea "x"
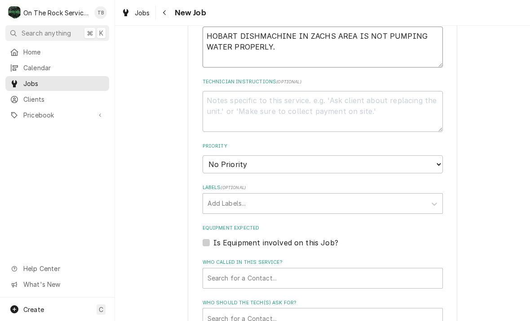
scroll to position [371, 0]
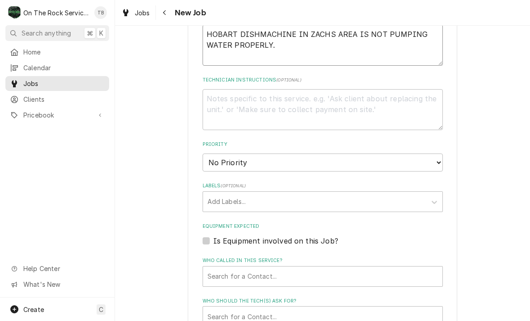
type textarea "HOBART DISHMACHINE IN ZACHS AREA IS NOT PUMPING WATER PROPERLY."
click at [435, 153] on select "No Priority Urgent High Medium Low" at bounding box center [323, 162] width 241 height 18
select select "2"
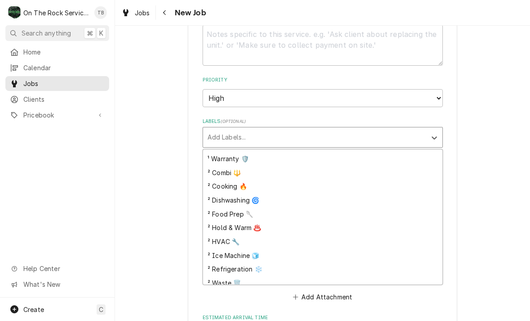
scroll to position [70, 0]
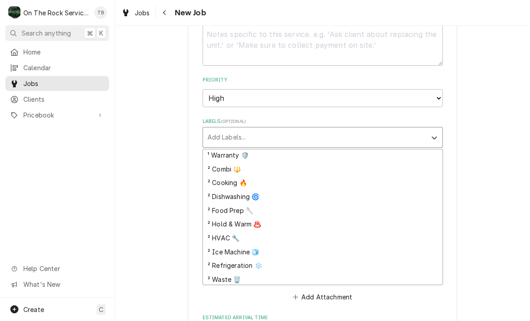
click at [250, 189] on div "² Dishwashing 🌀" at bounding box center [323, 196] width 240 height 14
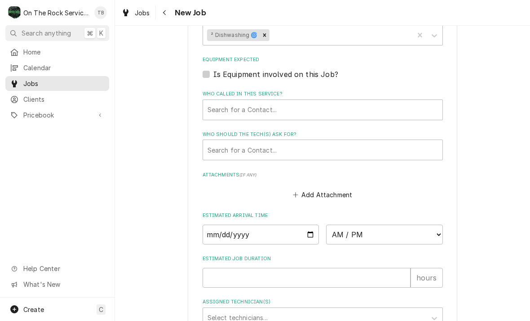
scroll to position [539, 0]
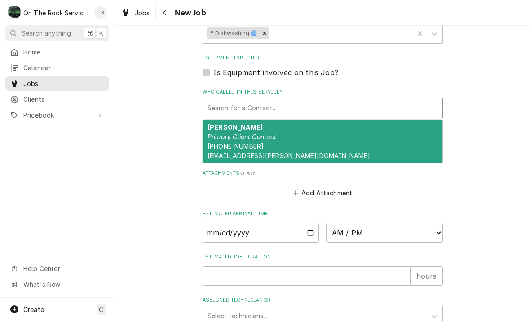
click at [251, 142] on span "(864) 266-7759 pettitks@wofford.edu" at bounding box center [289, 150] width 163 height 17
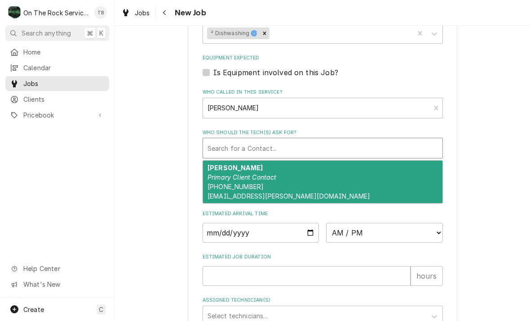
click at [258, 172] on div "Ken Petit Primary Client Contact (864) 266-7759 pettitks@wofford.edu" at bounding box center [323, 181] width 240 height 42
type textarea "x"
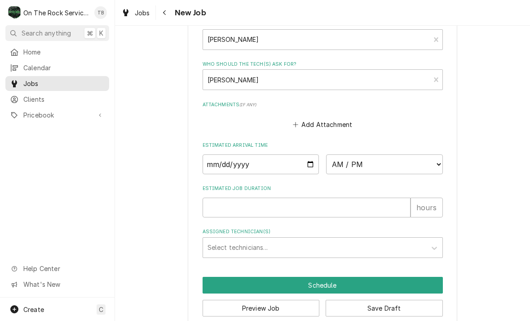
scroll to position [607, 0]
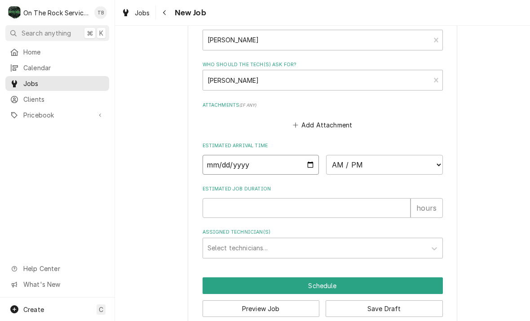
click at [268, 155] on input "Date" at bounding box center [261, 165] width 117 height 20
type input "2025-09-30"
type textarea "x"
click at [434, 155] on select "AM / PM 6:00 AM 6:15 AM 6:30 AM 6:45 AM 7:00 AM 7:15 AM 7:30 AM 7:45 AM 8:00 AM…" at bounding box center [384, 165] width 117 height 20
select select "11:00:00"
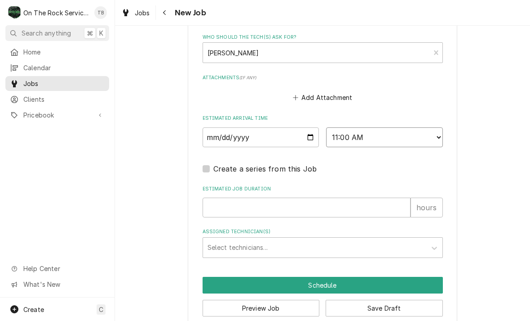
scroll to position [634, 0]
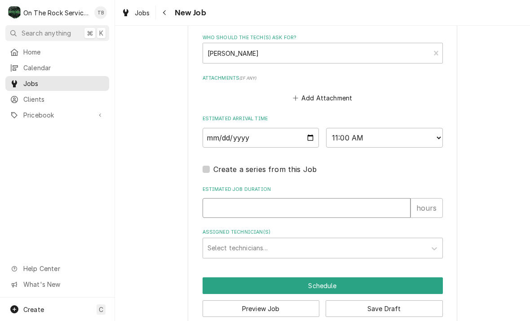
click at [365, 198] on input "Estimated Job Duration" at bounding box center [307, 208] width 208 height 20
type textarea "x"
type input "2"
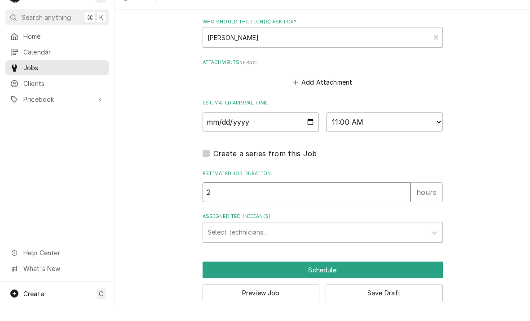
type textarea "x"
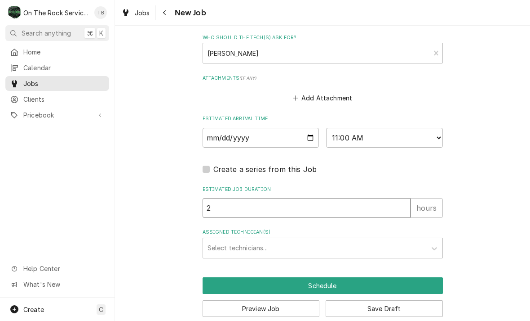
type input "2"
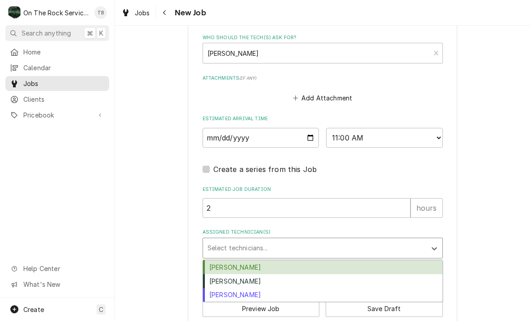
click at [241, 288] on div "[PERSON_NAME]" at bounding box center [323, 295] width 240 height 14
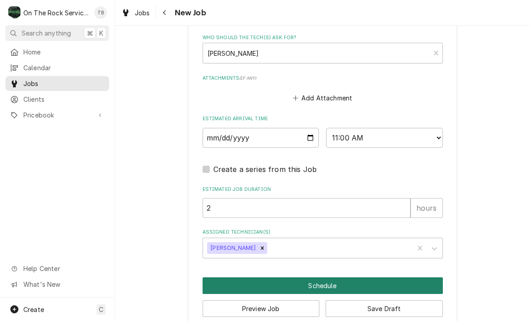
click at [329, 277] on button "Schedule" at bounding box center [323, 285] width 241 height 17
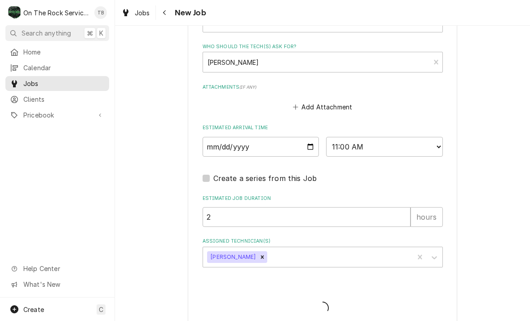
type textarea "x"
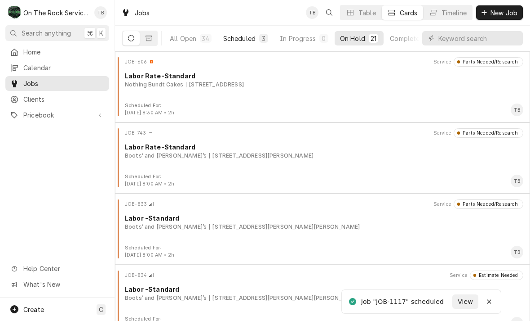
click at [242, 41] on div "Scheduled" at bounding box center [239, 38] width 32 height 9
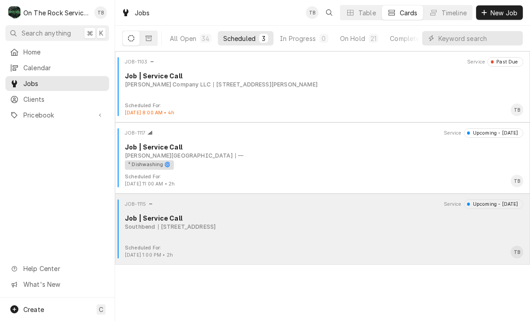
click at [296, 219] on div "Job | Service Call" at bounding box center [324, 217] width 399 height 9
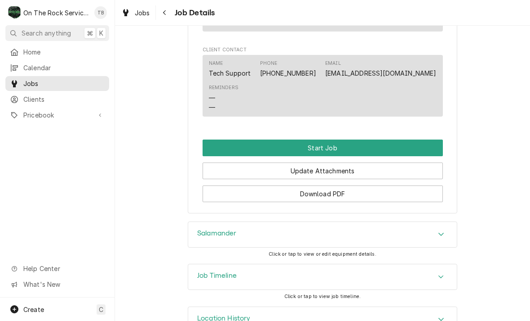
scroll to position [858, 0]
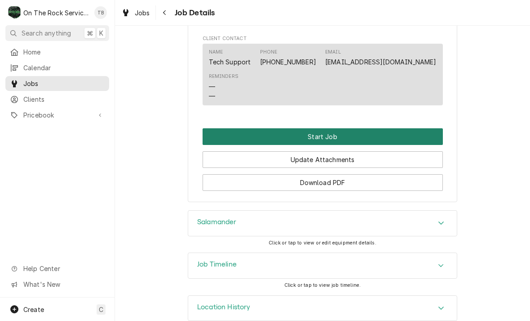
click at [327, 128] on button "Start Job" at bounding box center [323, 136] width 241 height 17
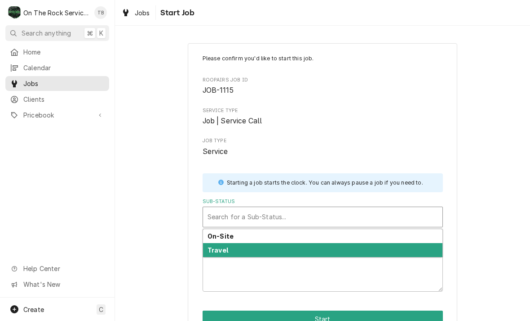
click at [230, 247] on div "Travel" at bounding box center [323, 250] width 240 height 14
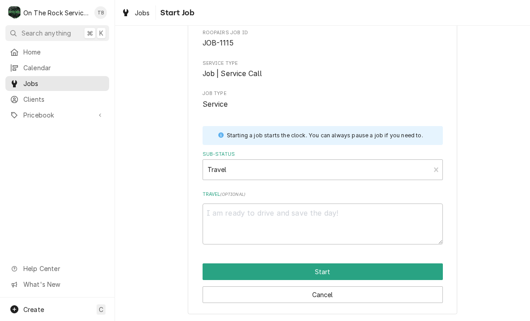
scroll to position [47, 0]
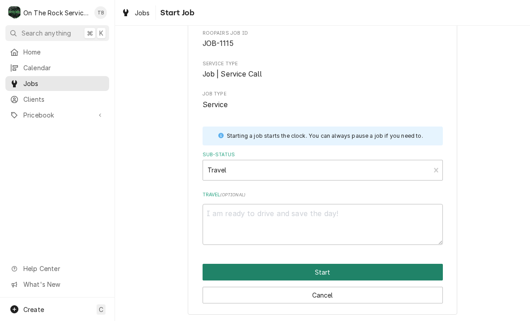
click at [313, 269] on button "Start" at bounding box center [323, 271] width 241 height 17
type textarea "x"
